Goal: Obtain resource: Download file/media

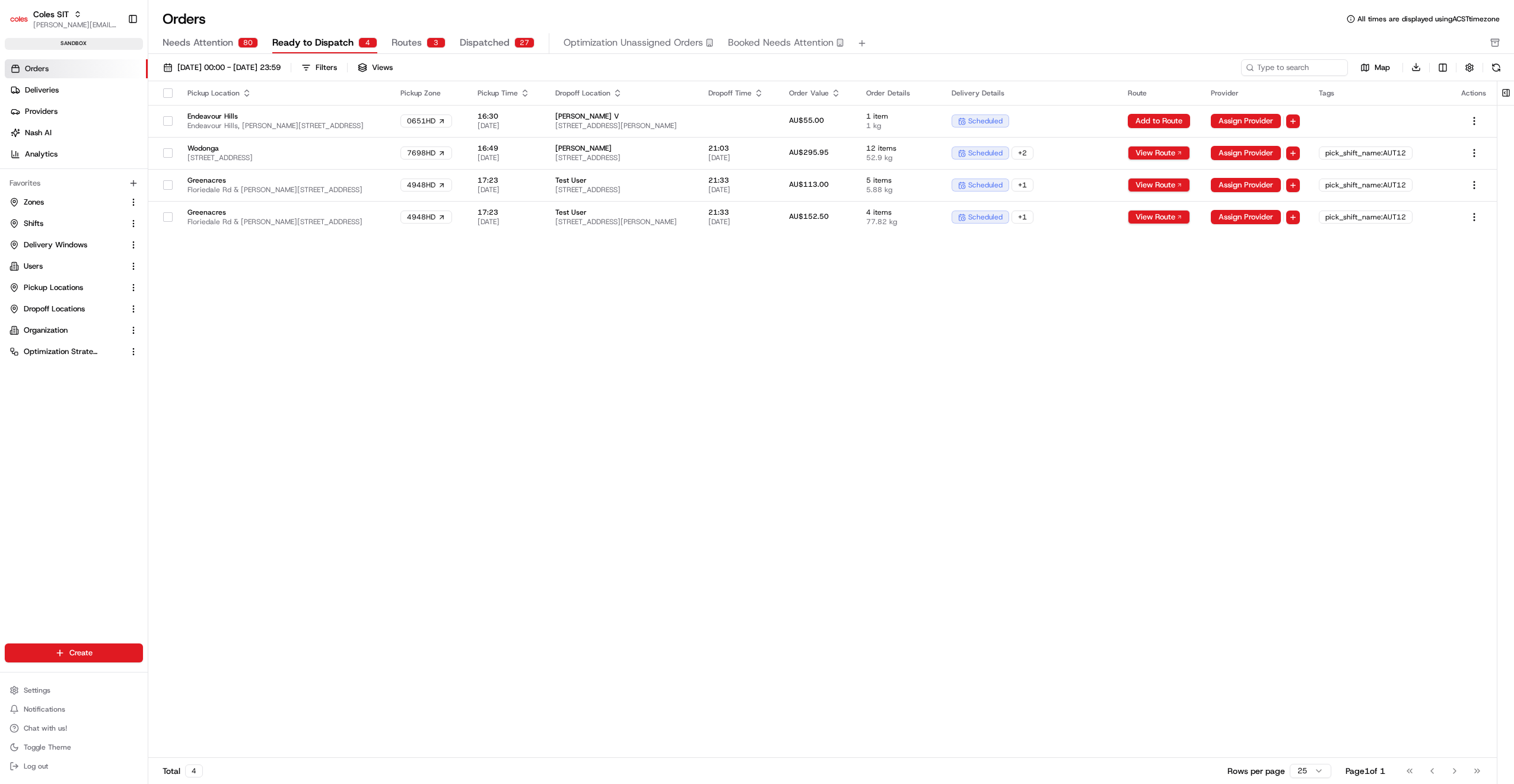
drag, startPoint x: 0, startPoint y: 0, endPoint x: 36, endPoint y: 202, distance: 205.2
click at [36, 202] on span "Zones" at bounding box center [34, 202] width 20 height 11
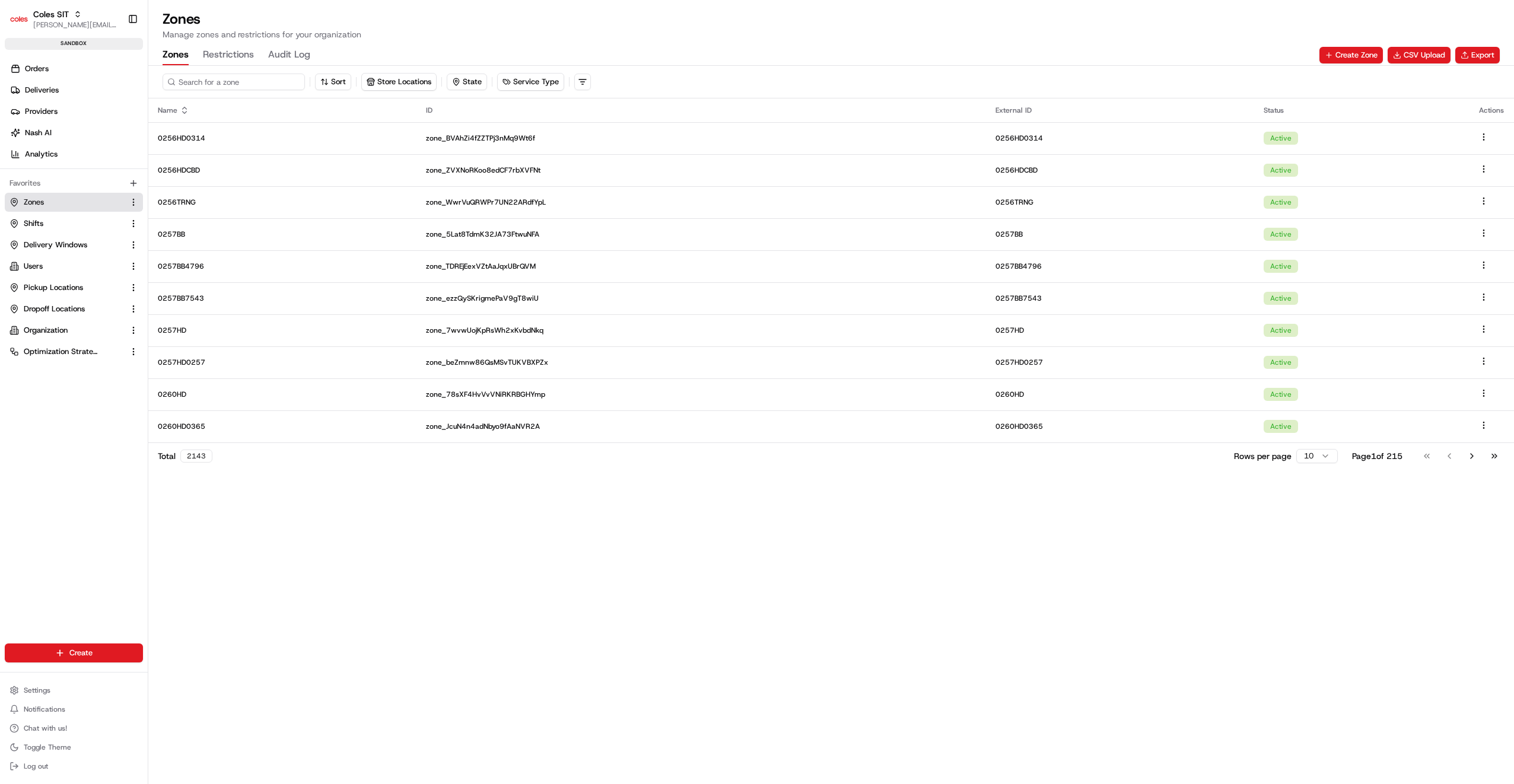
click at [219, 83] on input at bounding box center [234, 81] width 143 height 16
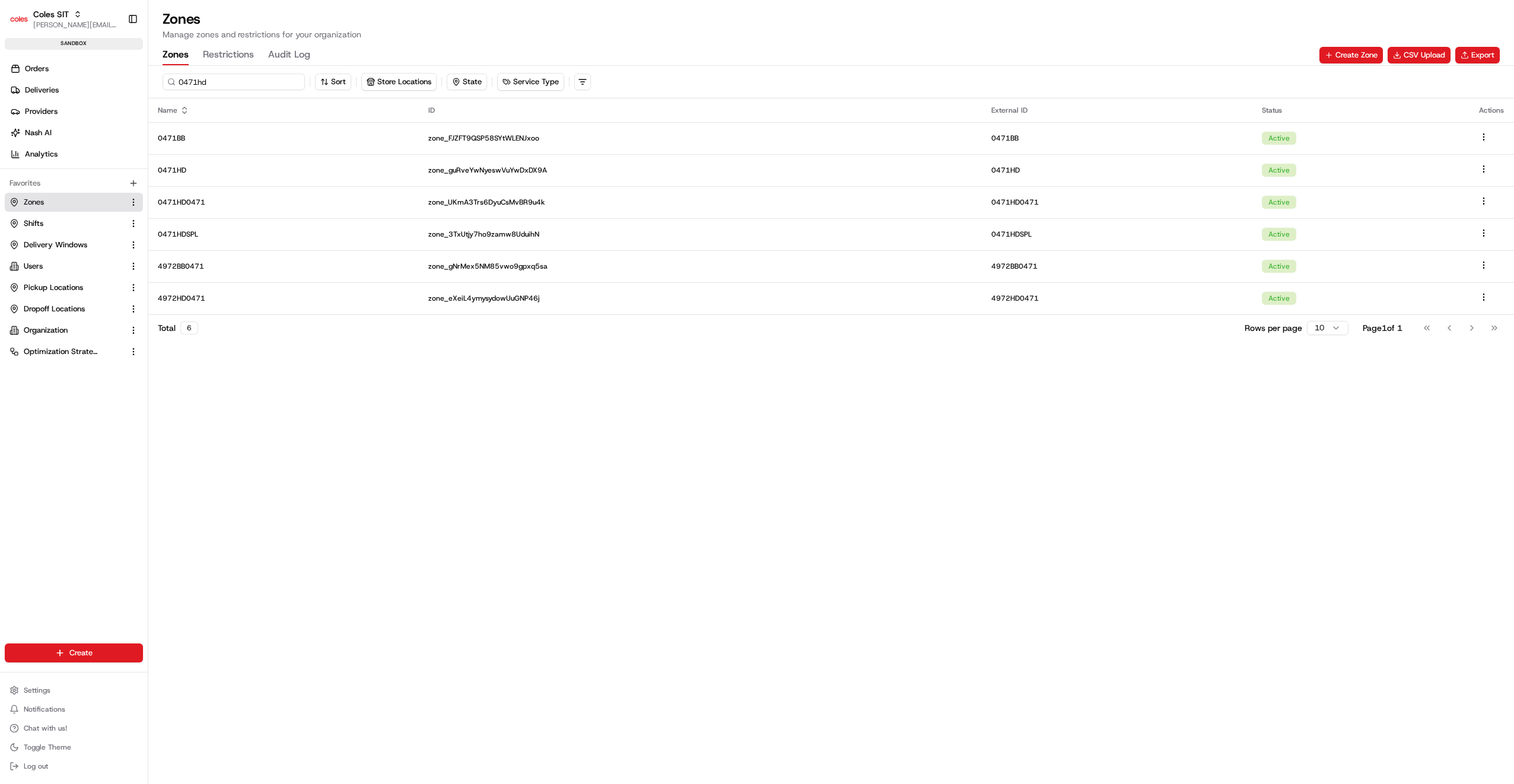
type input "0471hd"
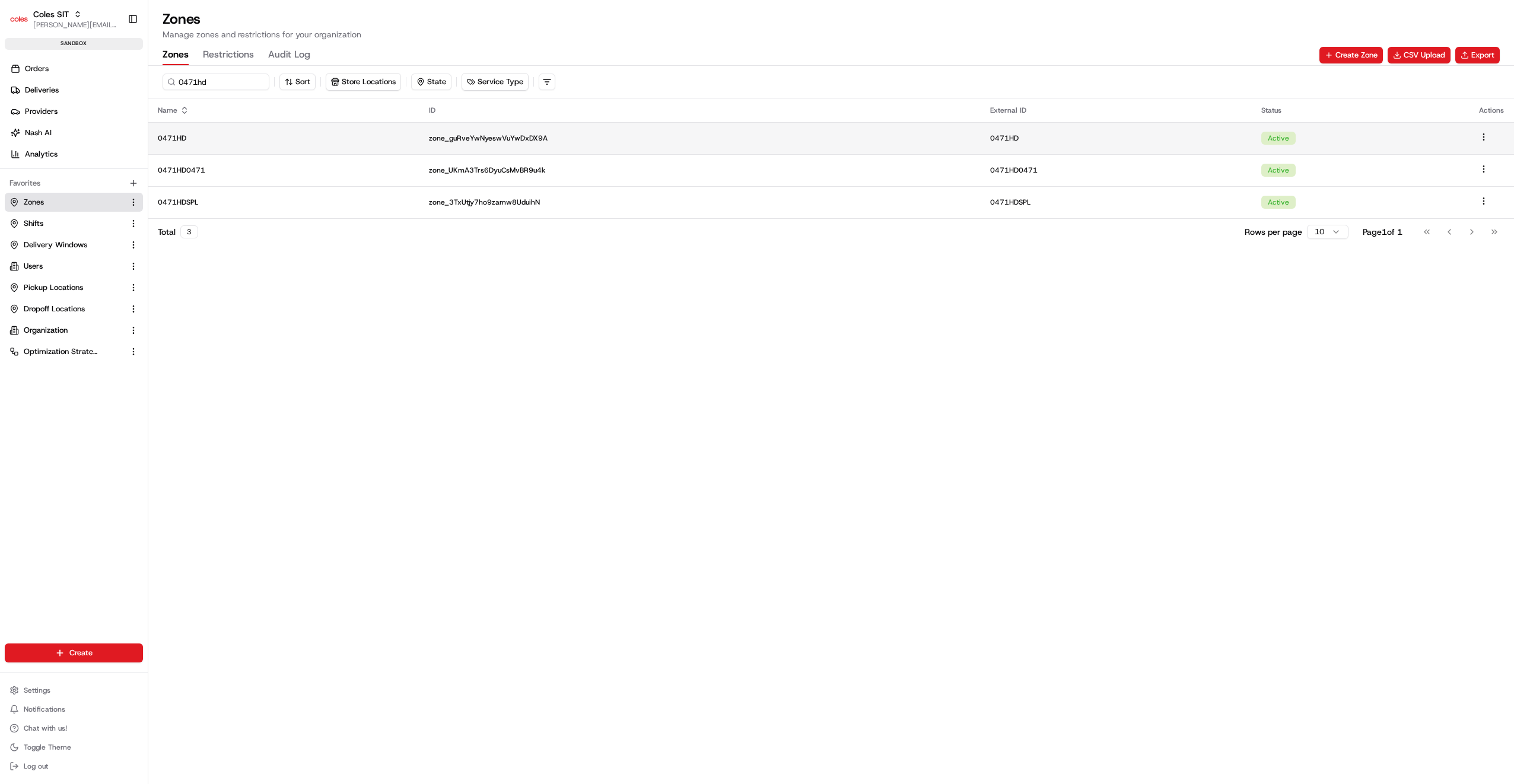
click at [180, 140] on p "0471HD" at bounding box center [284, 138] width 252 height 9
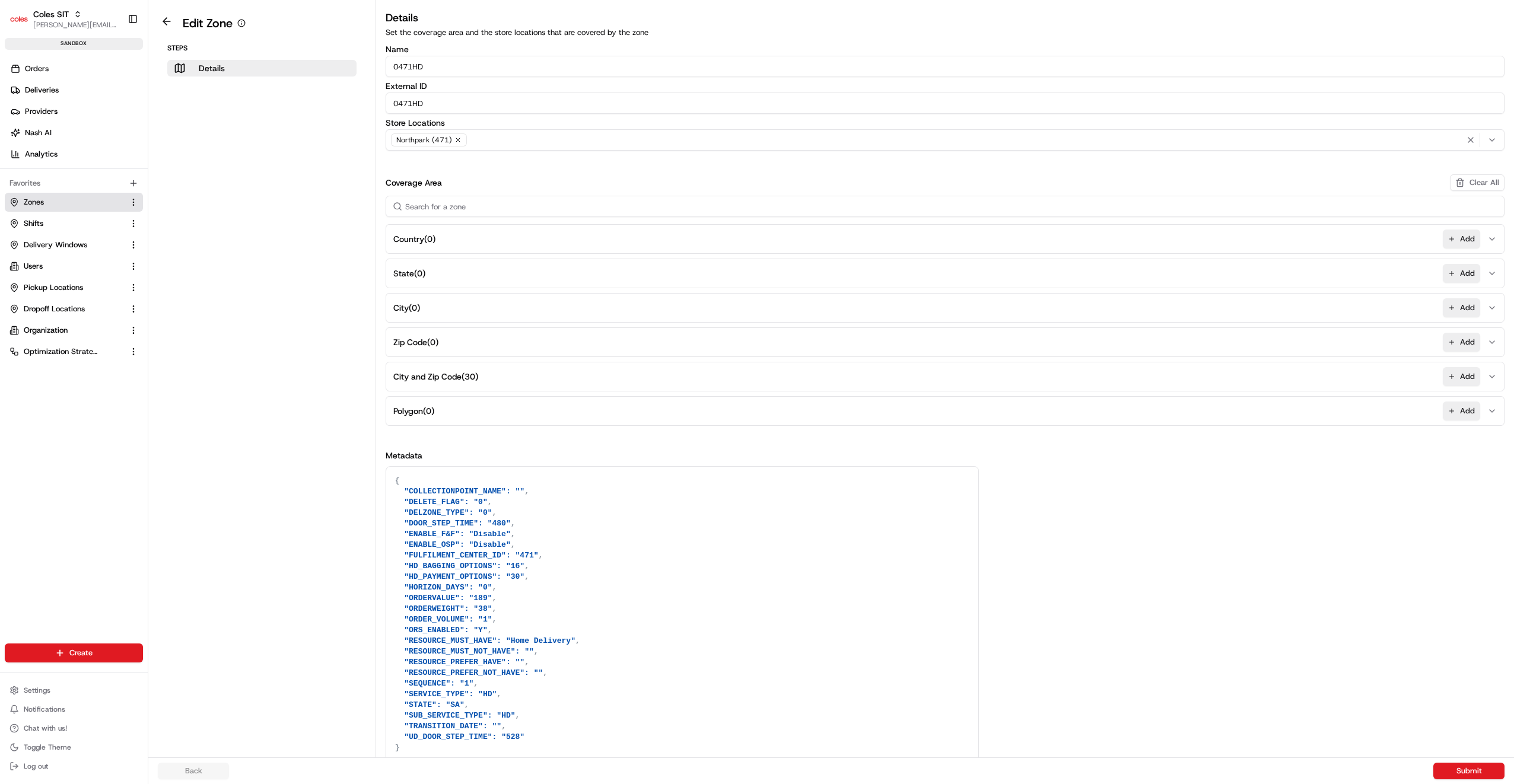
click at [490, 374] on button "City and Zip Code ( 30 ) Add" at bounding box center [946, 376] width 1113 height 28
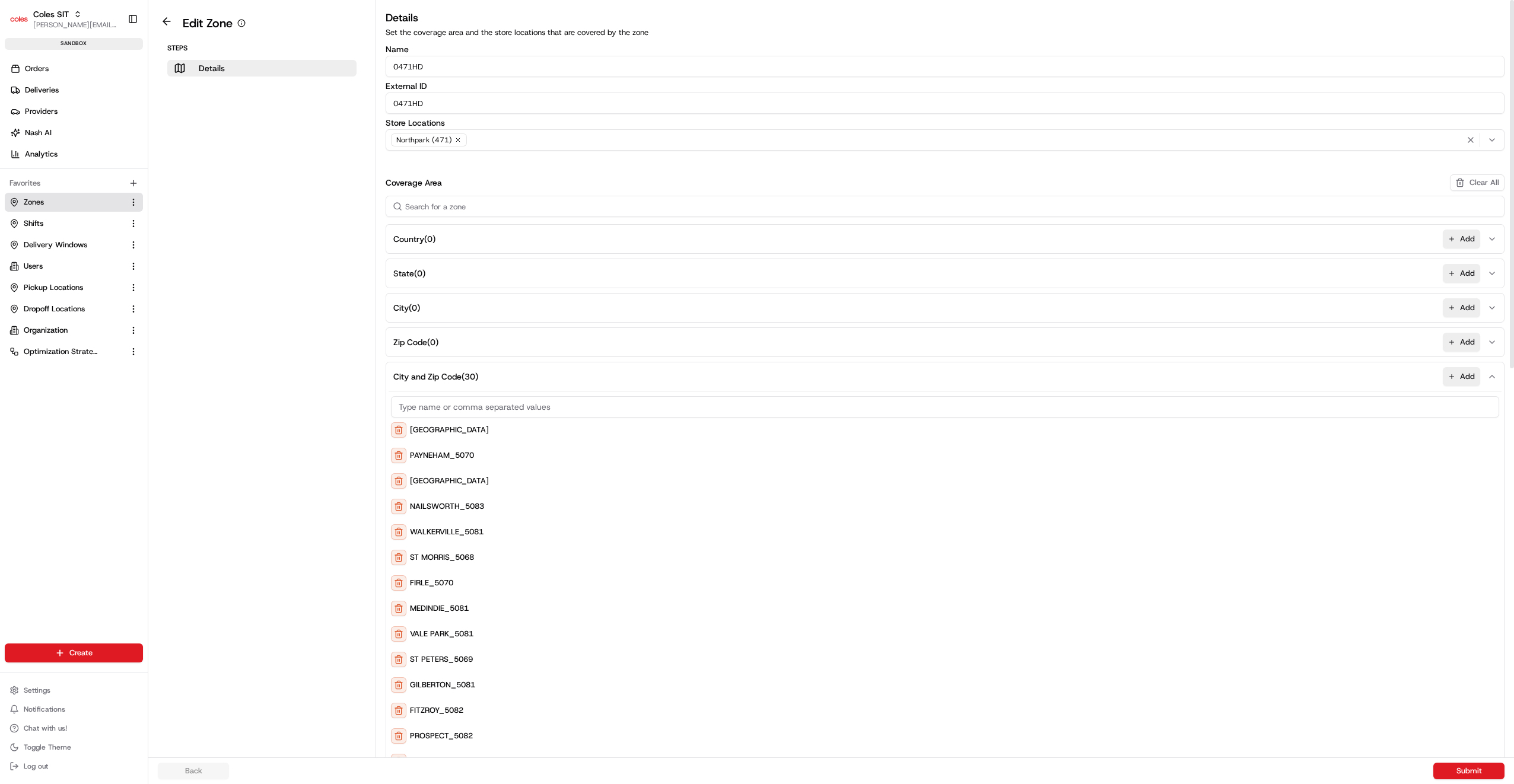
click at [455, 575] on div "FIRLE_5070" at bounding box center [945, 583] width 1109 height 15
click at [52, 209] on button "Zones" at bounding box center [73, 202] width 138 height 19
click at [168, 20] on button at bounding box center [166, 22] width 27 height 15
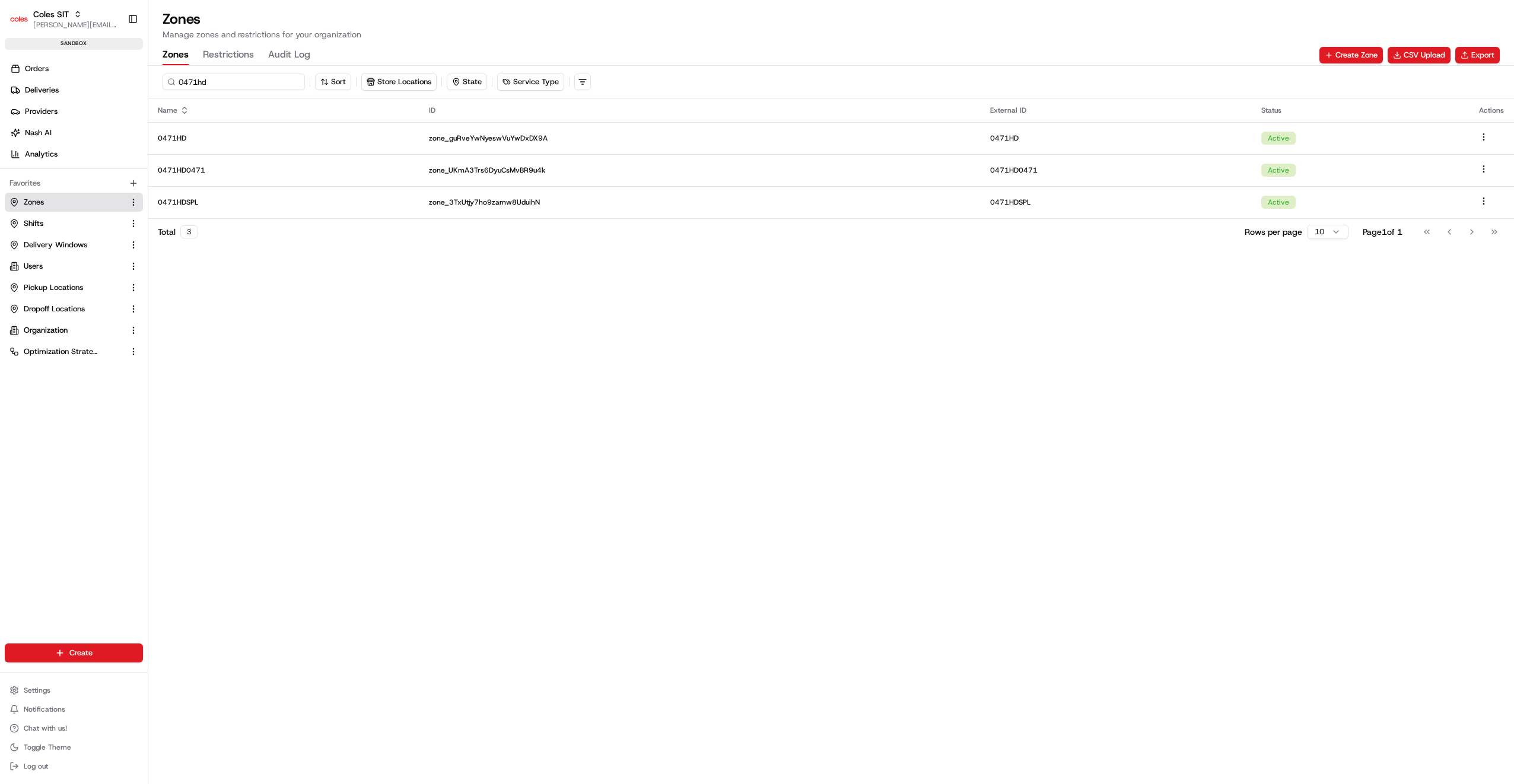
drag, startPoint x: 216, startPoint y: 82, endPoint x: 172, endPoint y: 84, distance: 44.0
click at [172, 84] on div "0471hd" at bounding box center [234, 81] width 143 height 16
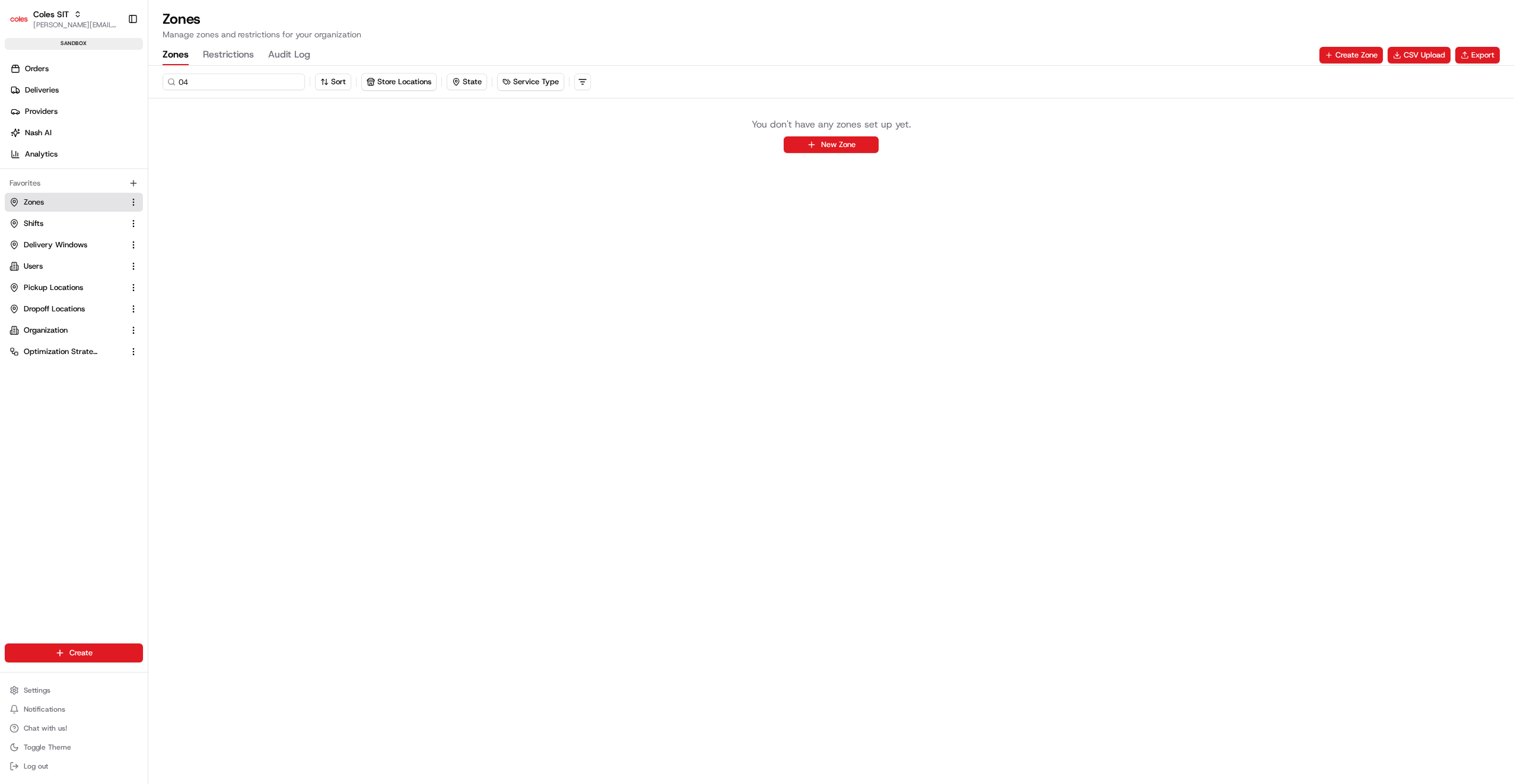
type input "0"
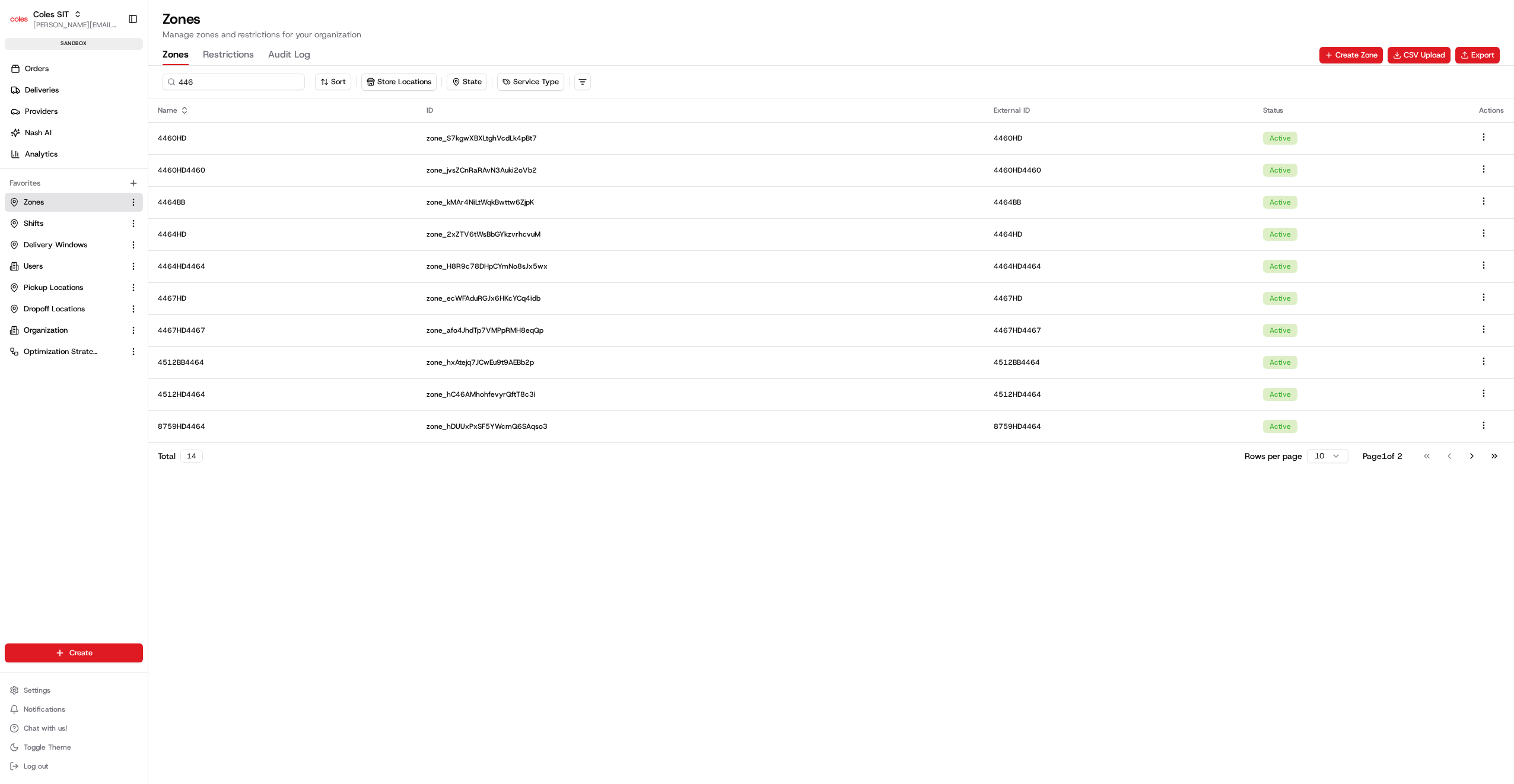
drag, startPoint x: 205, startPoint y: 84, endPoint x: 178, endPoint y: 84, distance: 27.0
click at [178, 84] on input "446" at bounding box center [234, 81] width 143 height 16
type input "pd"
click at [49, 228] on link "Shifts" at bounding box center [66, 224] width 114 height 11
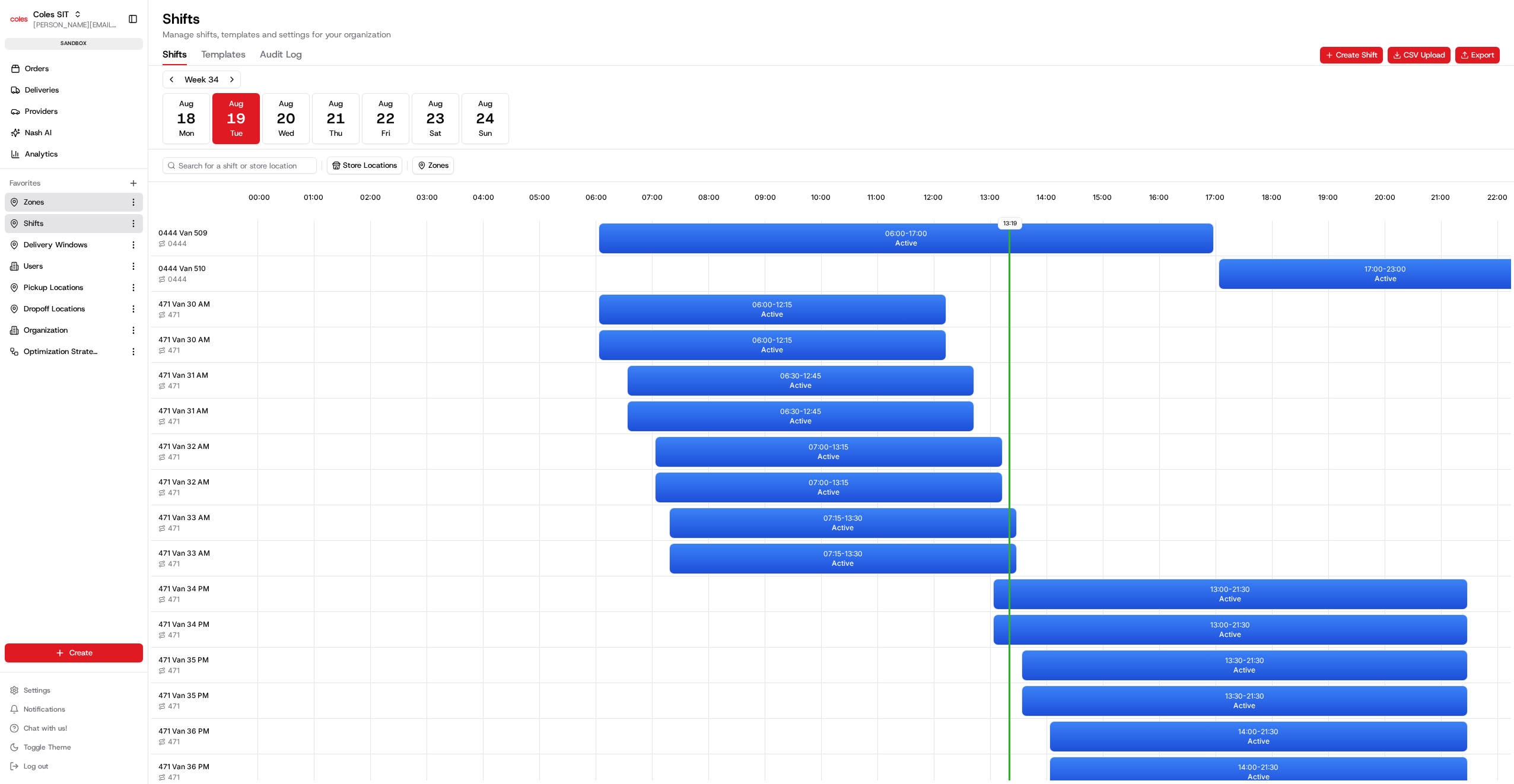
click at [56, 205] on link "Zones" at bounding box center [66, 202] width 114 height 11
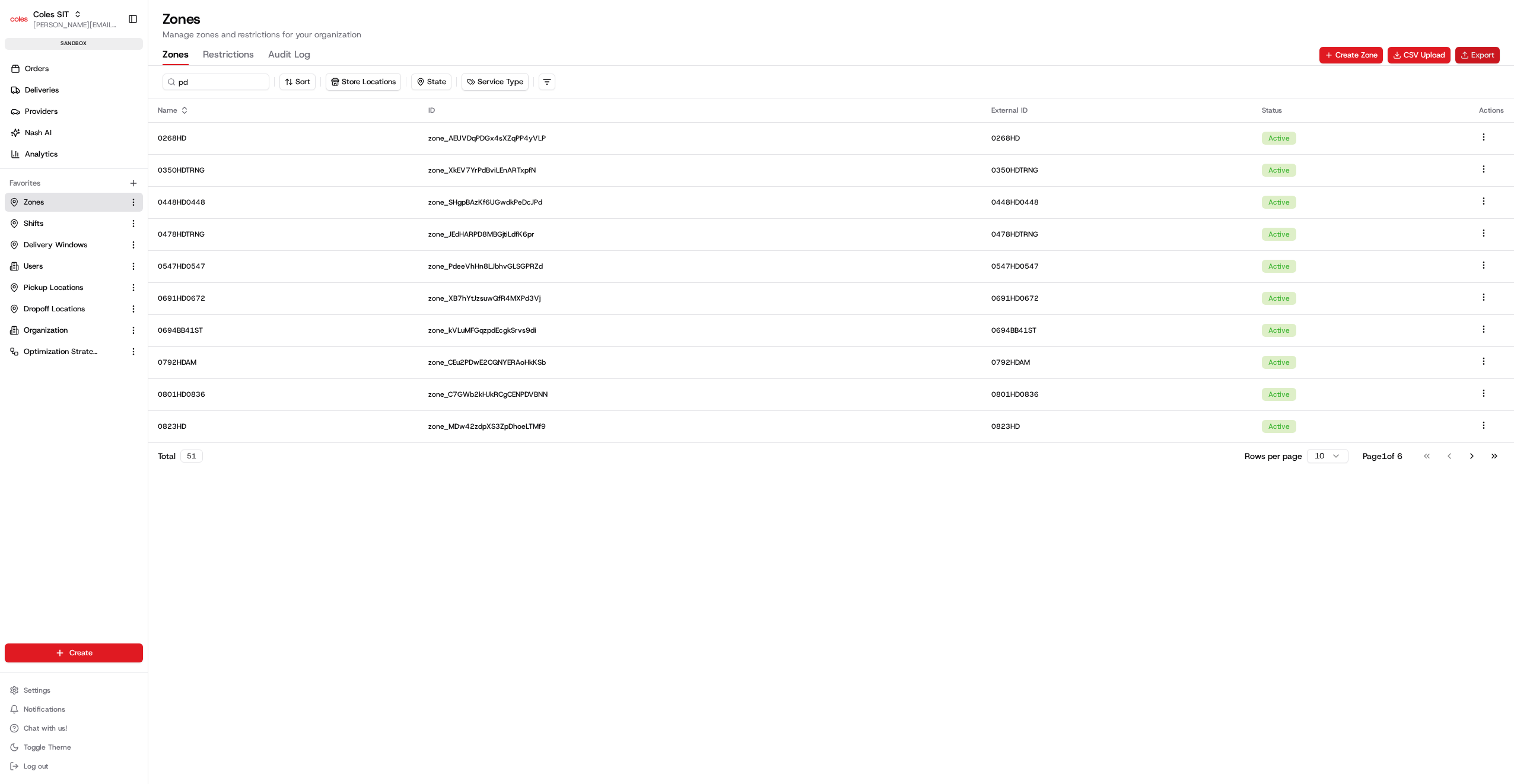
click at [1478, 53] on button "Export" at bounding box center [1477, 55] width 44 height 16
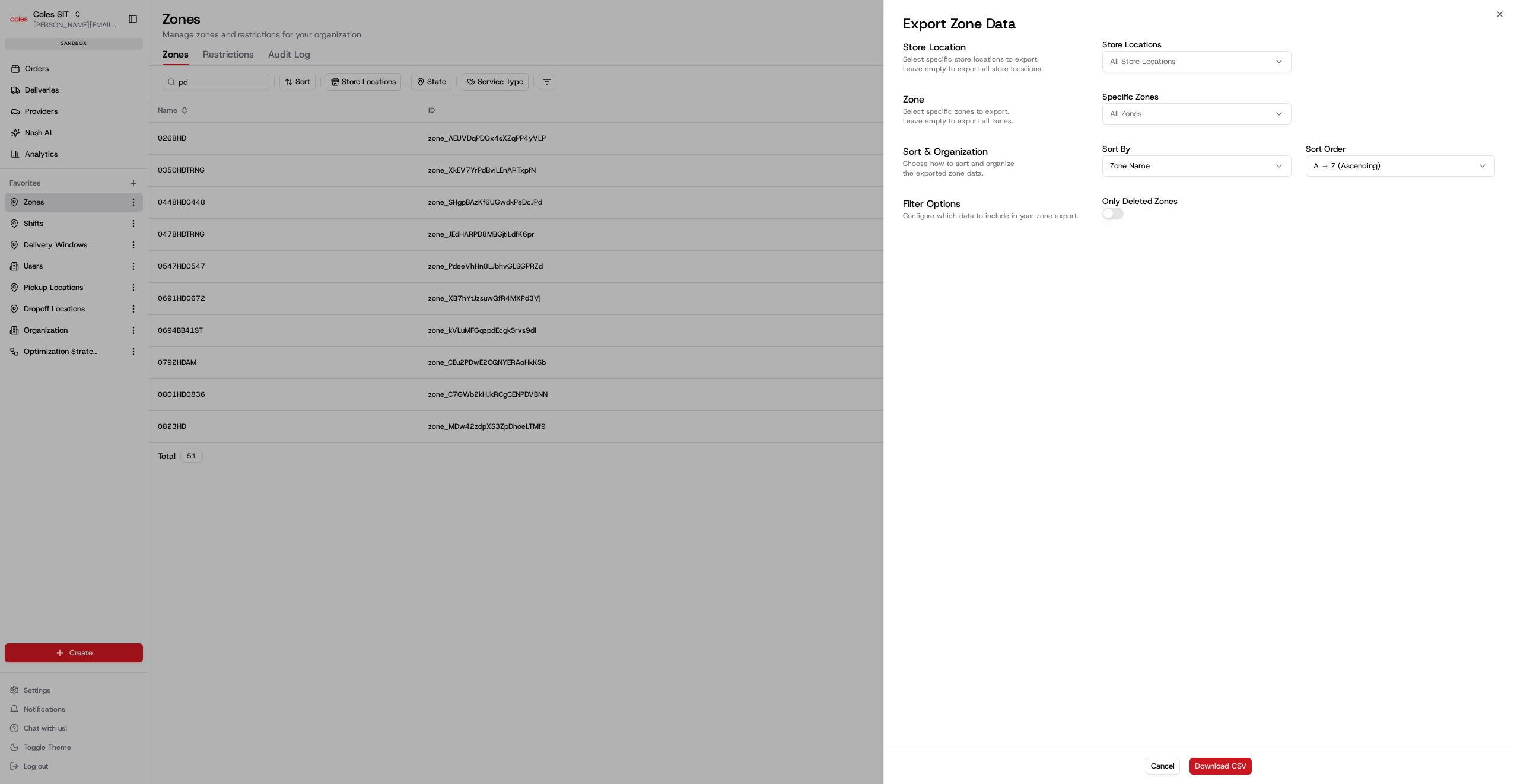
click at [1229, 765] on button "Download CSV" at bounding box center [1221, 766] width 62 height 16
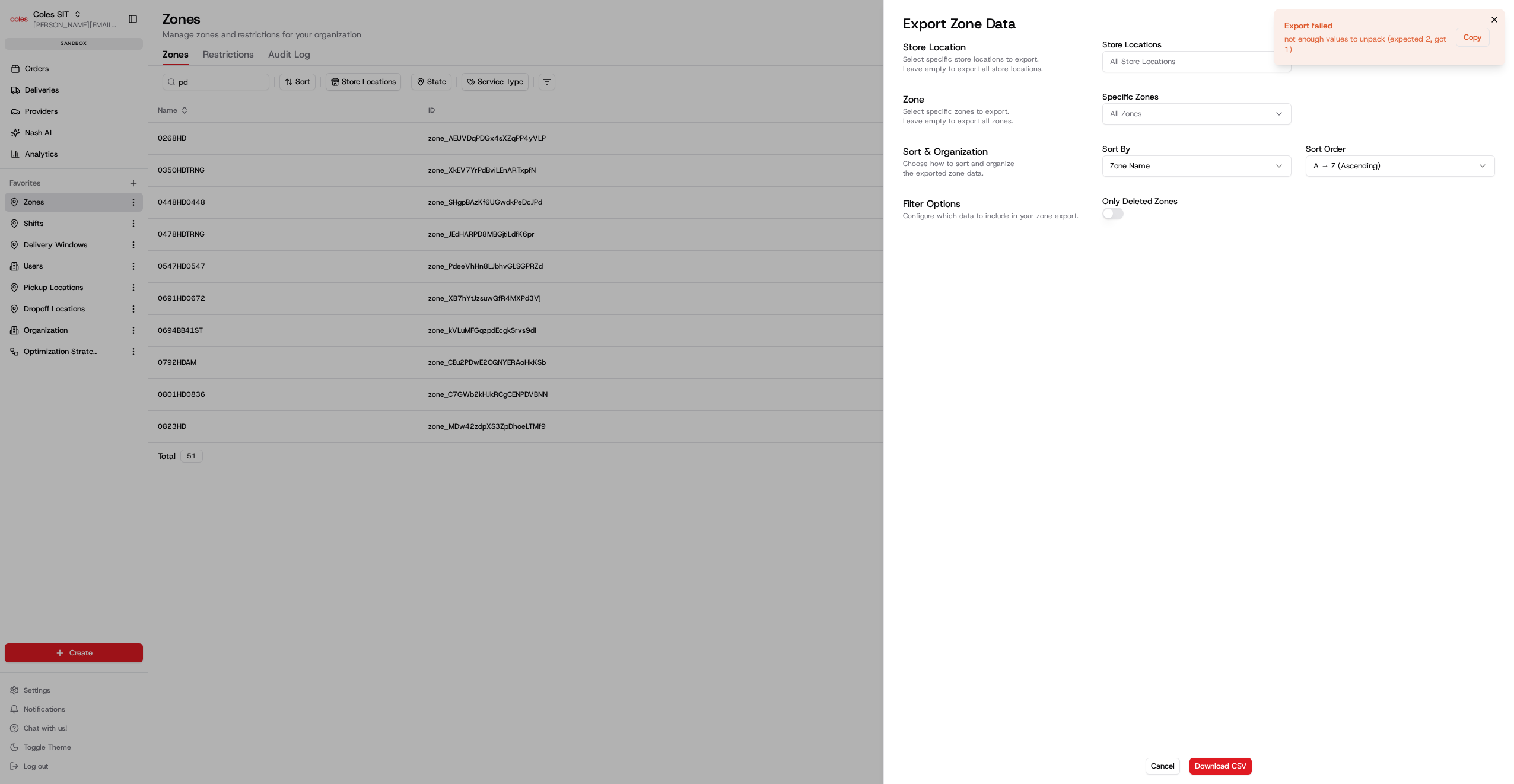
click at [1496, 17] on icon "Notifications (F8)" at bounding box center [1494, 19] width 5 height 5
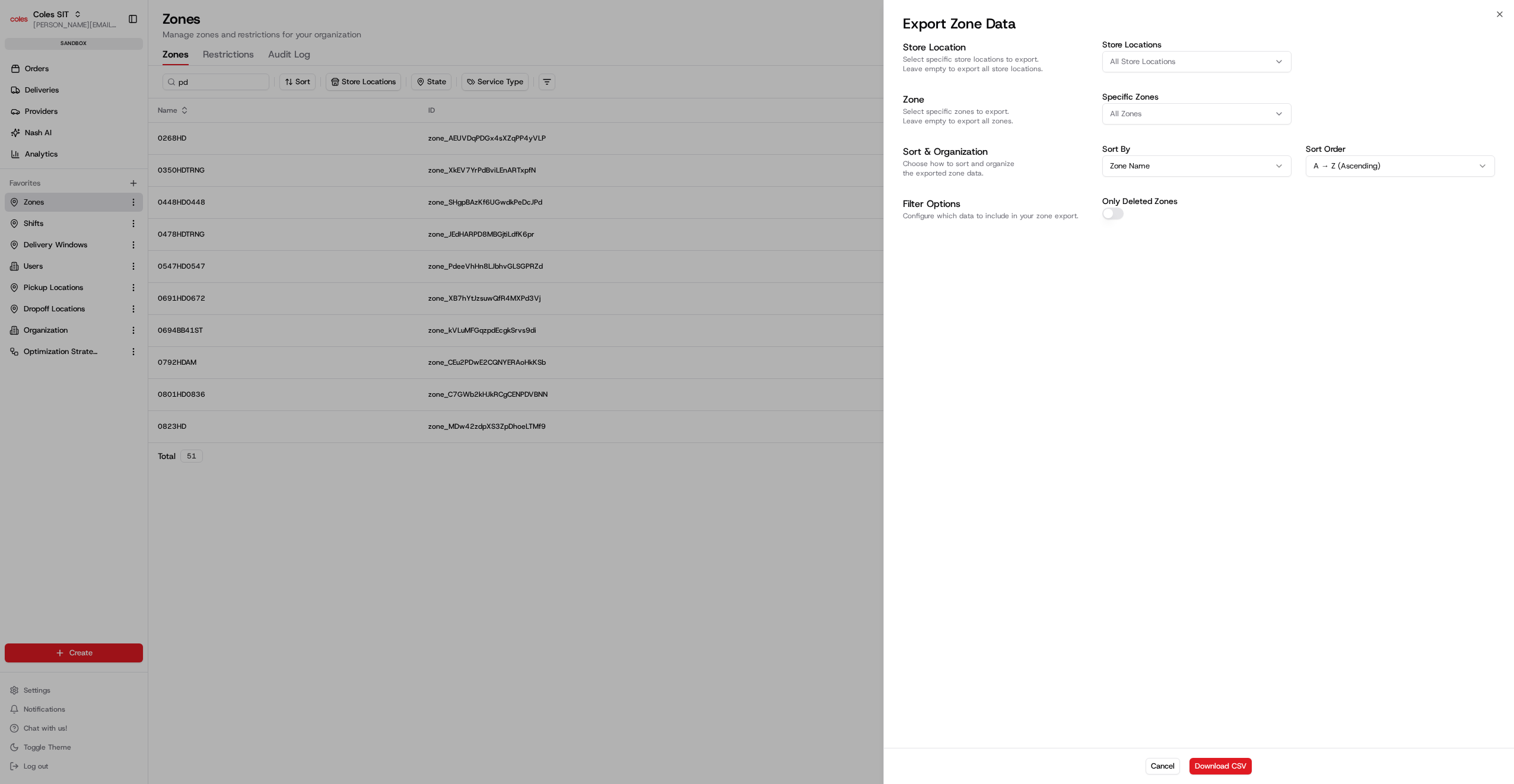
click at [1216, 63] on div "All Store Locations" at bounding box center [1197, 61] width 184 height 11
type input "446"
click at [1350, 271] on div at bounding box center [757, 392] width 1514 height 784
click at [1149, 63] on span "All Store Locations" at bounding box center [1142, 61] width 65 height 11
click at [1149, 84] on input "446" at bounding box center [1194, 87] width 141 height 24
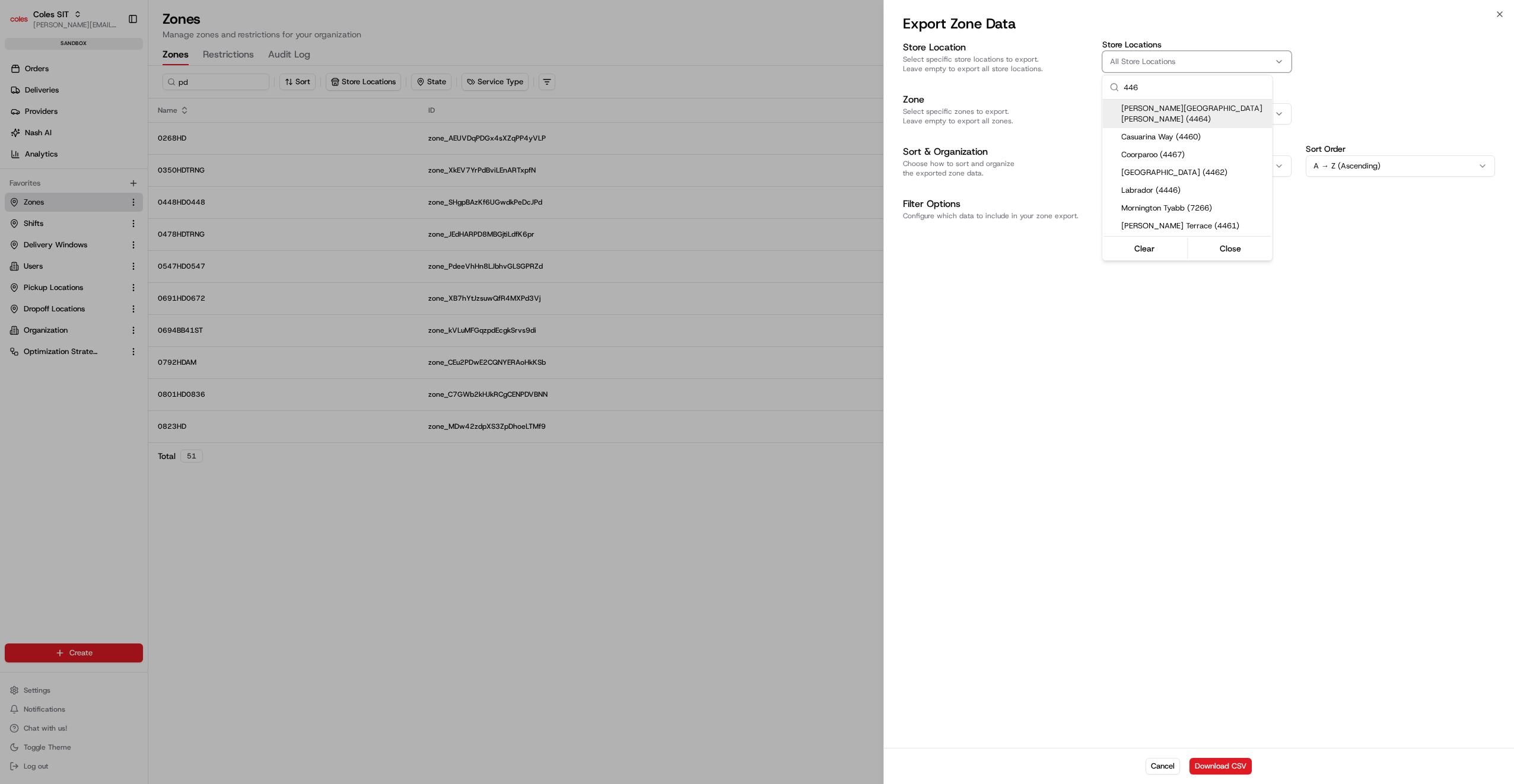
click at [1362, 82] on div at bounding box center [757, 392] width 1514 height 784
click at [1215, 766] on button "Download CSV" at bounding box center [1221, 766] width 62 height 16
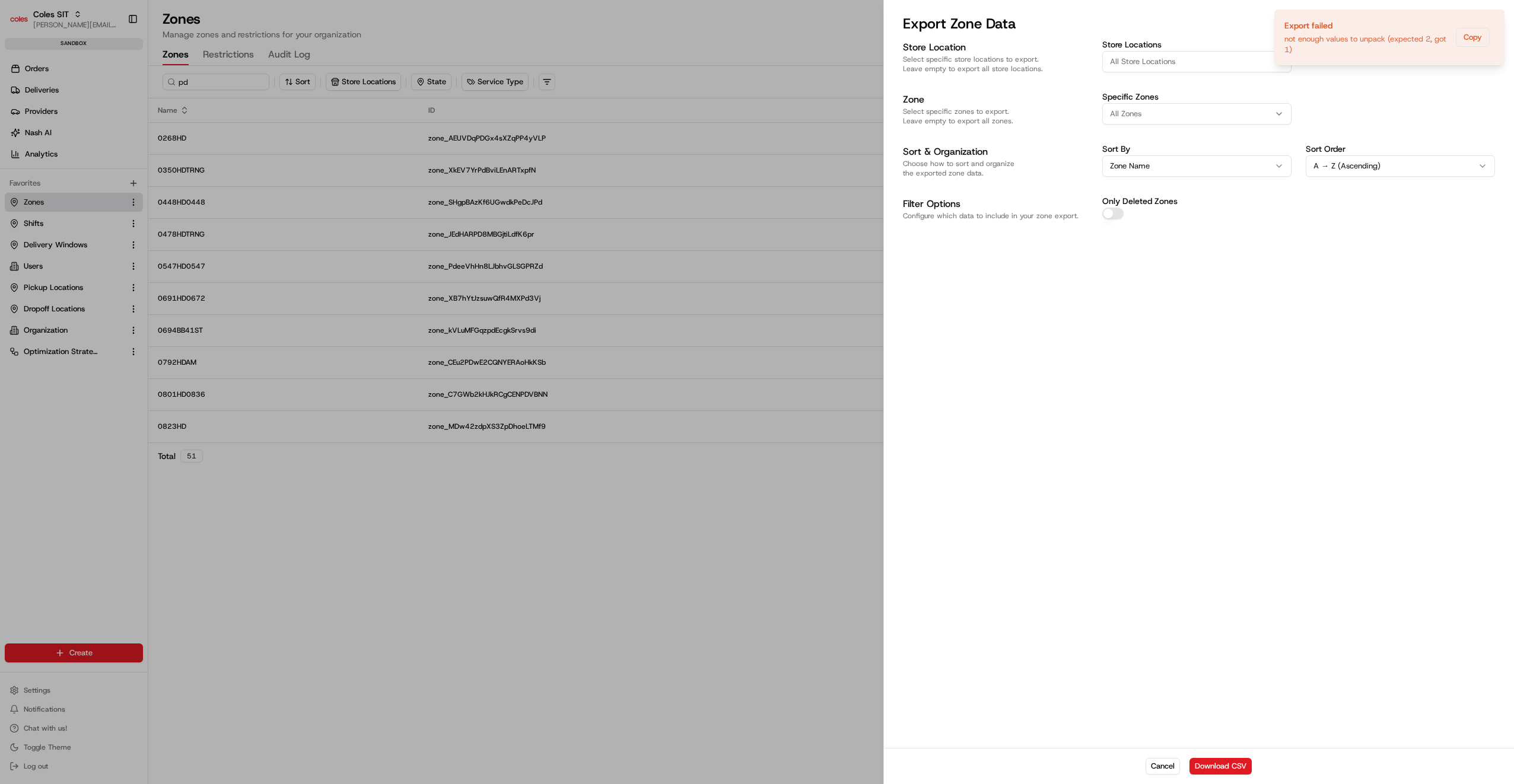
drag, startPoint x: 250, startPoint y: 13, endPoint x: 239, endPoint y: 13, distance: 11.0
click at [250, 13] on div at bounding box center [757, 392] width 1514 height 784
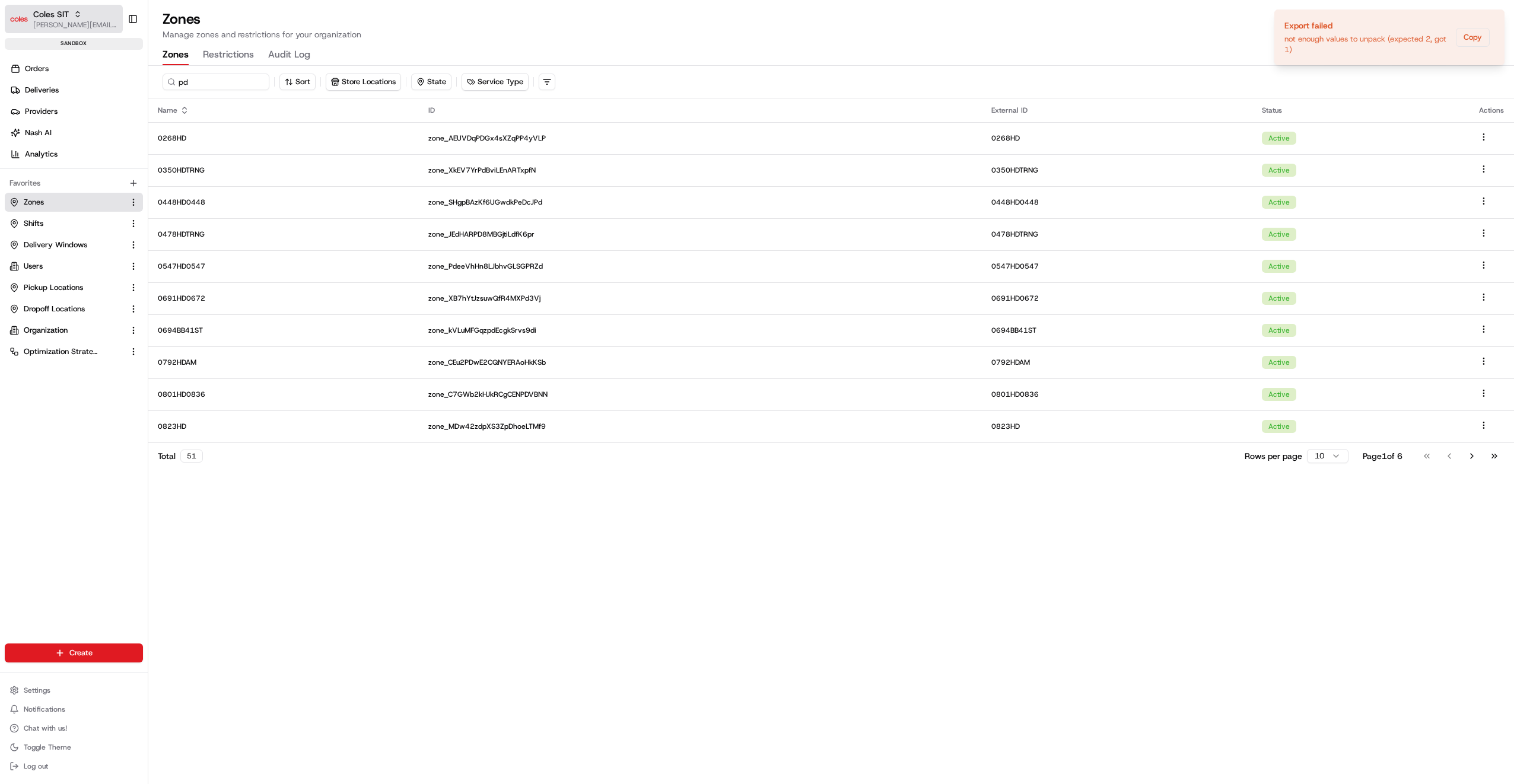
click at [75, 15] on icon "button" at bounding box center [77, 14] width 9 height 9
click at [551, 30] on p "Manage zones and restrictions for your organization" at bounding box center [831, 34] width 1337 height 12
click at [1173, 41] on div "Zones Manage zones and restrictions for your organization Zones Restrictions Au…" at bounding box center [831, 37] width 1366 height 55
drag, startPoint x: 1431, startPoint y: 55, endPoint x: 1190, endPoint y: 13, distance: 244.6
click at [1190, 13] on h1 "Zones" at bounding box center [831, 18] width 1337 height 19
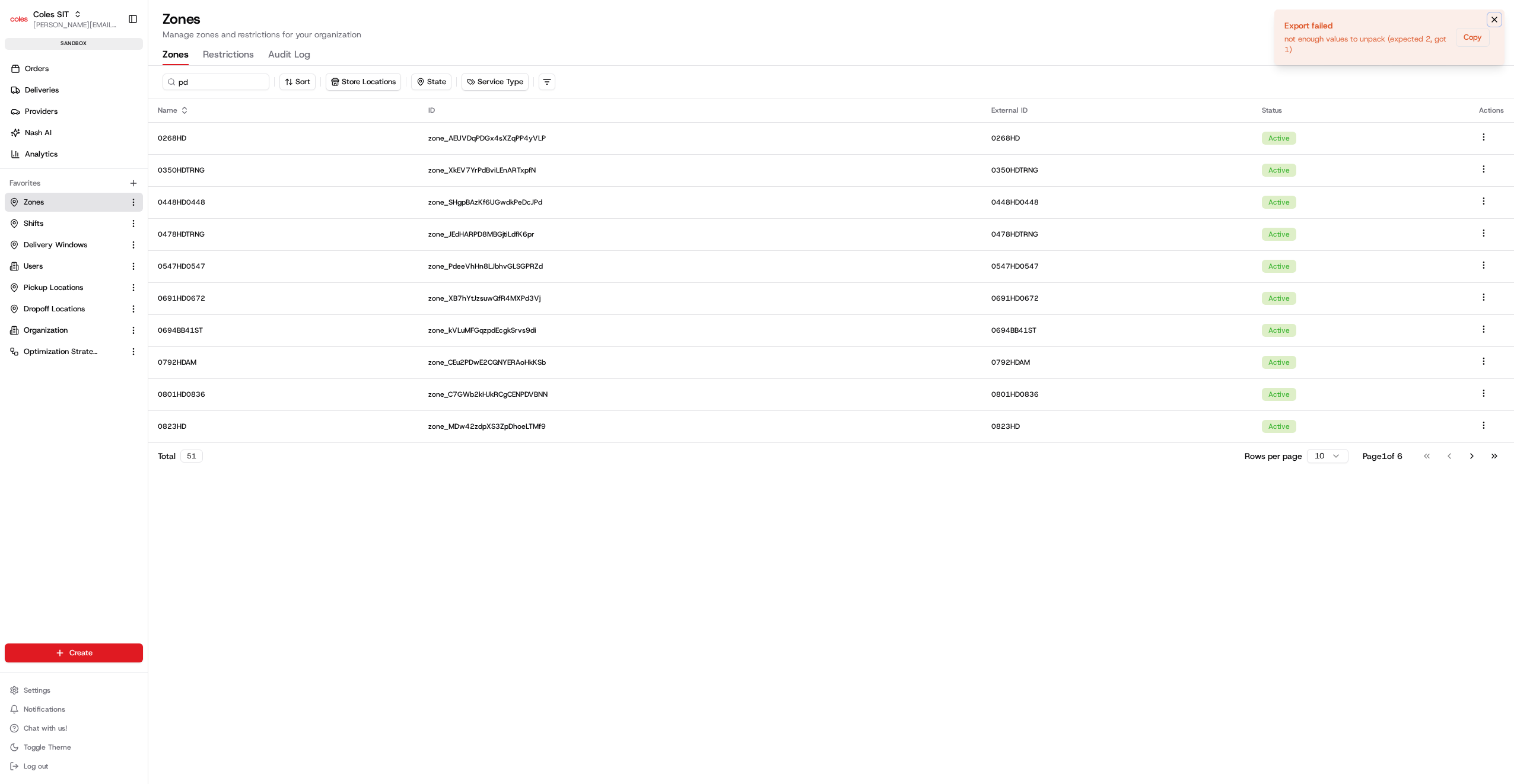
click at [1492, 19] on icon "Notifications (F8)" at bounding box center [1494, 19] width 9 height 9
click at [1478, 49] on button "Export" at bounding box center [1477, 55] width 44 height 16
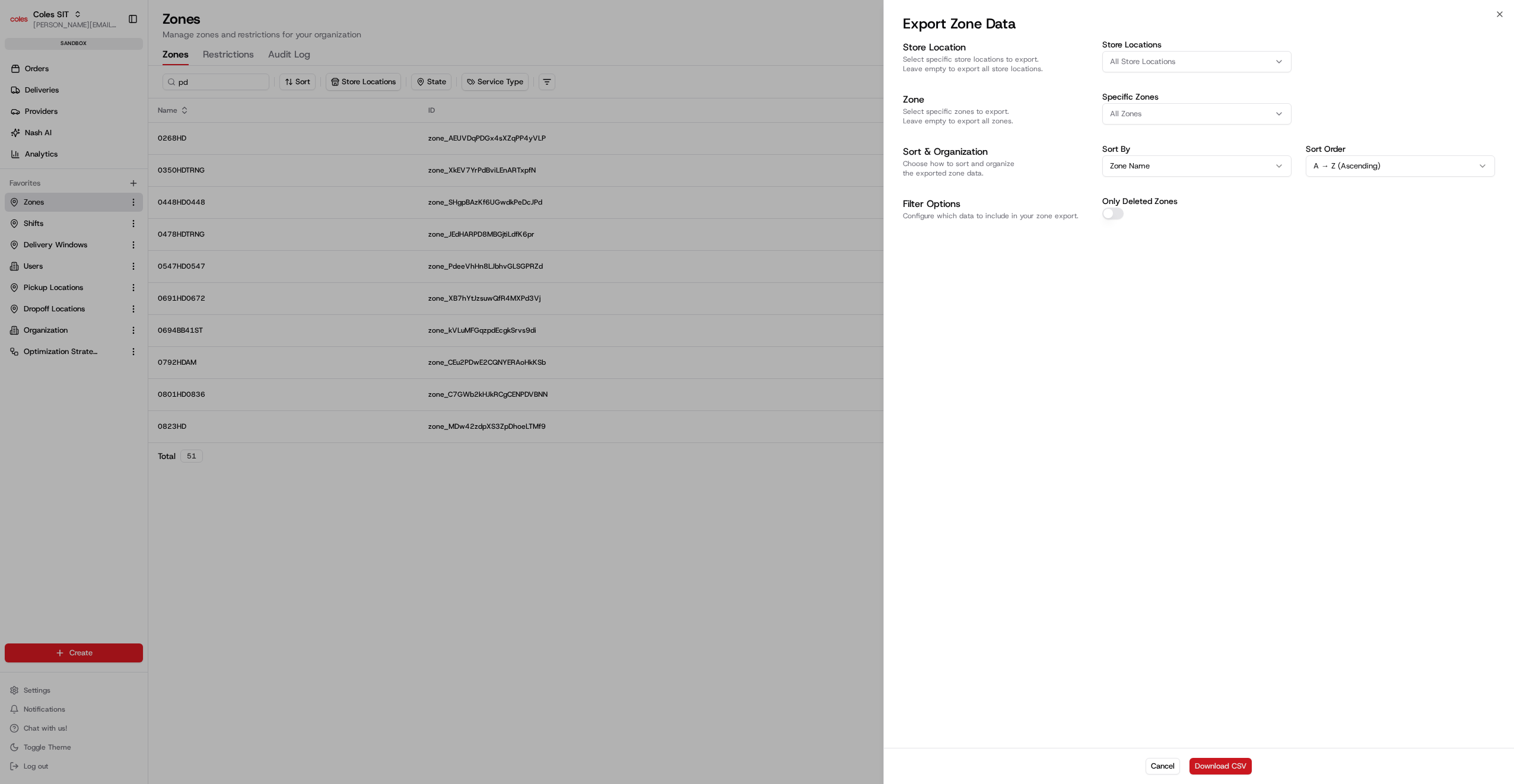
click at [1240, 771] on button "Download CSV" at bounding box center [1221, 766] width 62 height 16
